Goal: Check status: Check status

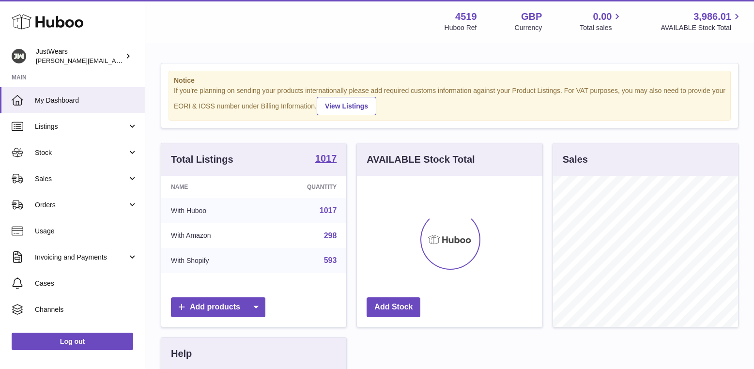
click at [73, 179] on span "Sales" at bounding box center [81, 178] width 92 height 9
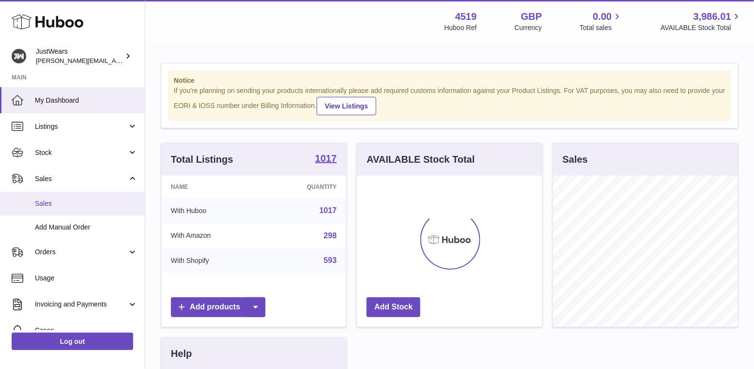
click at [98, 199] on span "Sales" at bounding box center [86, 203] width 103 height 9
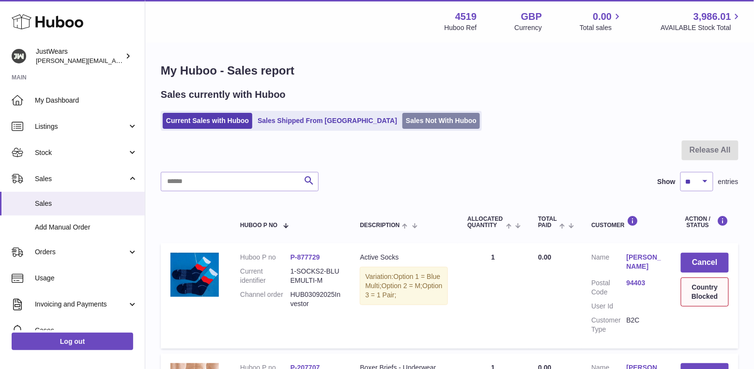
click at [402, 118] on link "Sales Not With Huboo" at bounding box center [440, 121] width 77 height 16
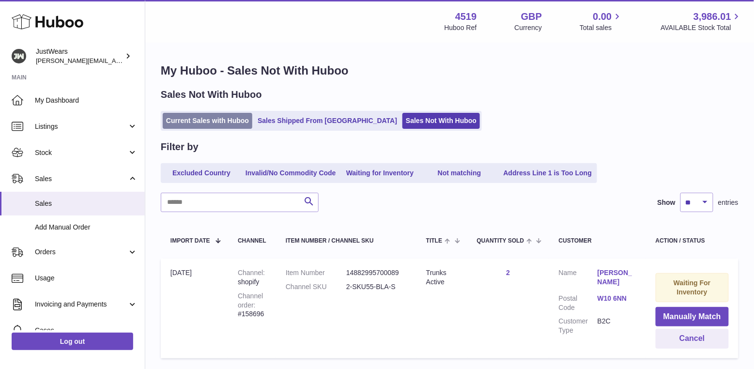
click at [199, 121] on link "Current Sales with Huboo" at bounding box center [208, 121] width 90 height 16
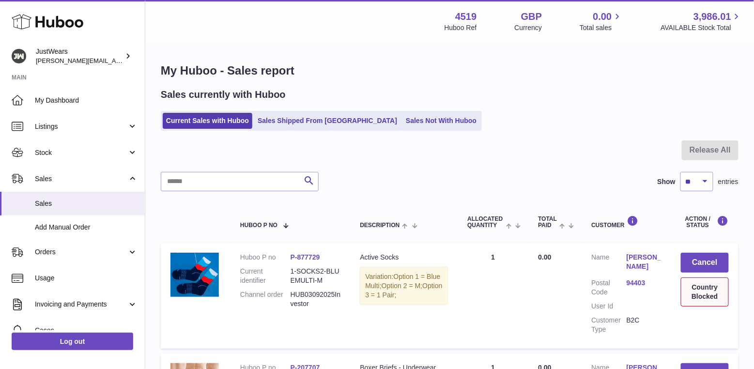
click at [695, 292] on div "Country Blocked" at bounding box center [705, 291] width 48 height 29
click at [321, 123] on link "Sales Shipped From [GEOGRAPHIC_DATA]" at bounding box center [327, 121] width 146 height 16
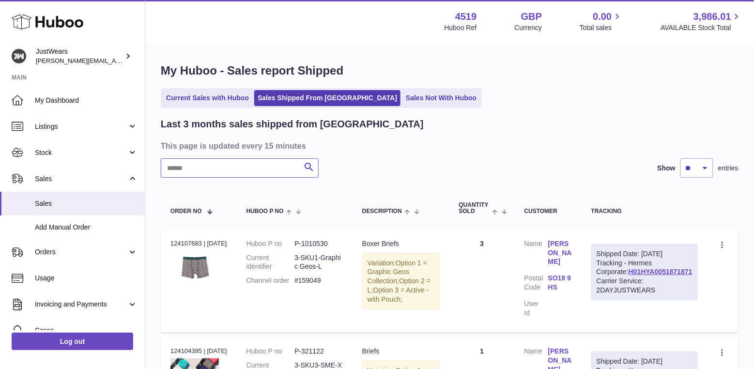
click at [245, 162] on input "text" at bounding box center [240, 167] width 158 height 19
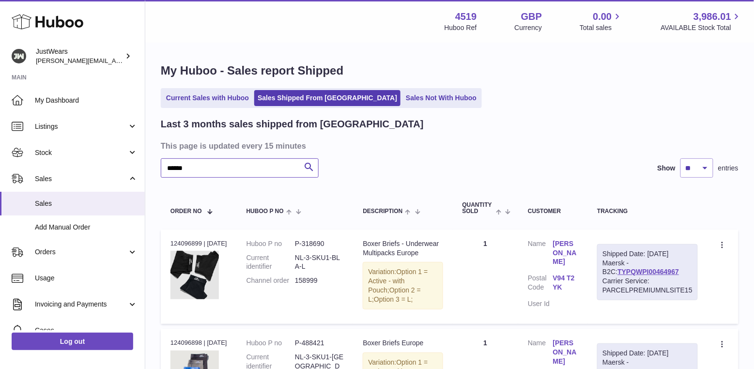
type input "******"
drag, startPoint x: 670, startPoint y: 269, endPoint x: 592, endPoint y: 268, distance: 78.4
click at [592, 268] on td "Shipped Date: 4th Sep 2025 Maersk - B2C: TYPQWPI00464967 Carrier Service: PARCE…" at bounding box center [647, 276] width 120 height 94
copy div "TYPQWPI00464967"
click at [199, 98] on link "Current Sales with Huboo" at bounding box center [208, 98] width 90 height 16
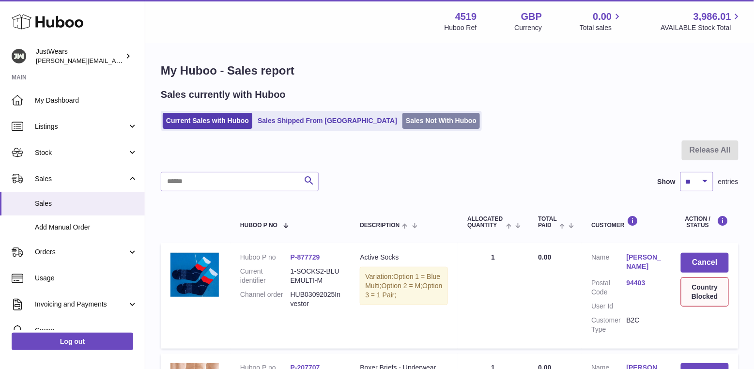
click at [402, 119] on link "Sales Not With Huboo" at bounding box center [440, 121] width 77 height 16
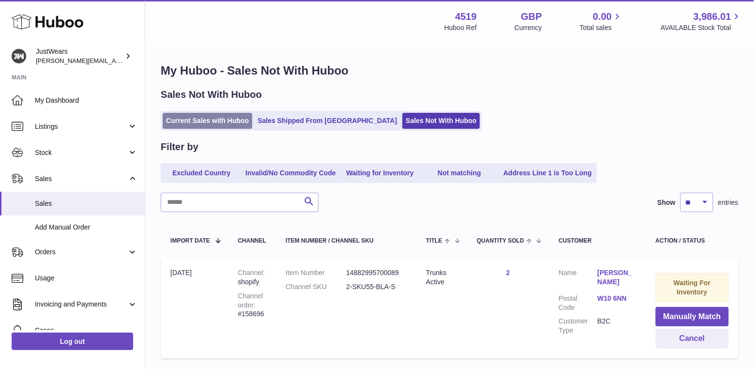
click at [227, 117] on link "Current Sales with Huboo" at bounding box center [208, 121] width 90 height 16
